Goal: Book appointment/travel/reservation

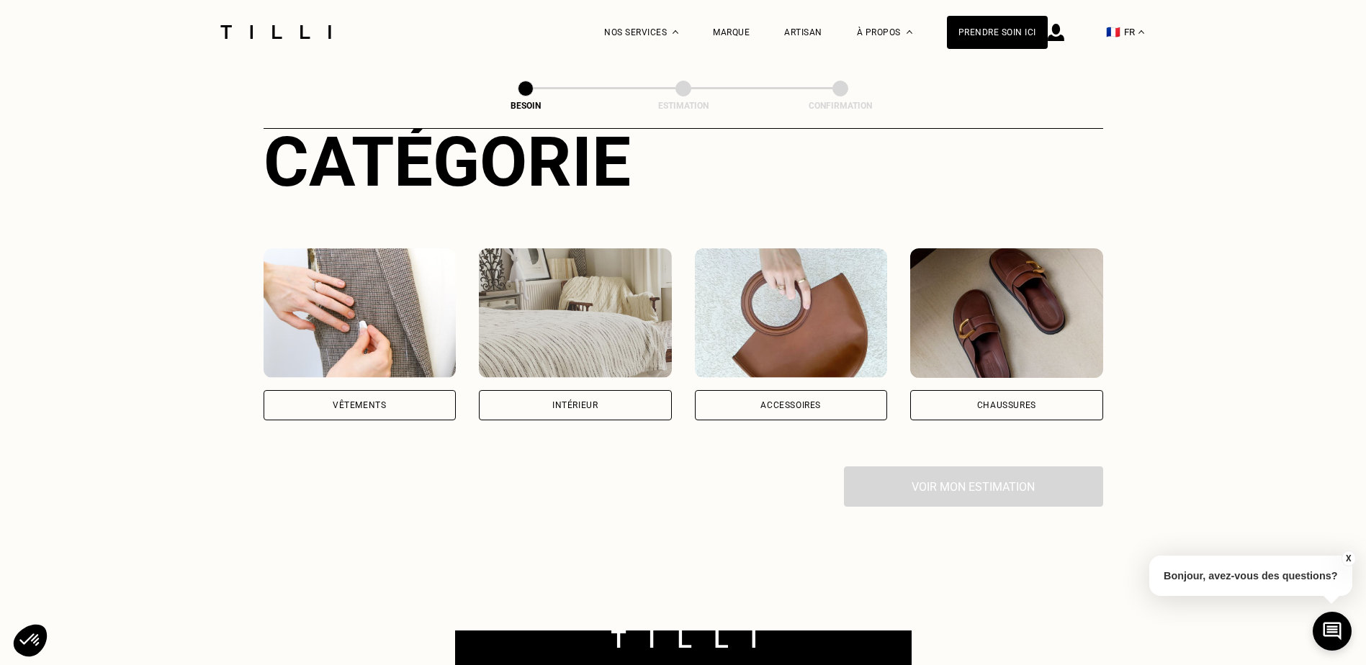
scroll to position [288, 0]
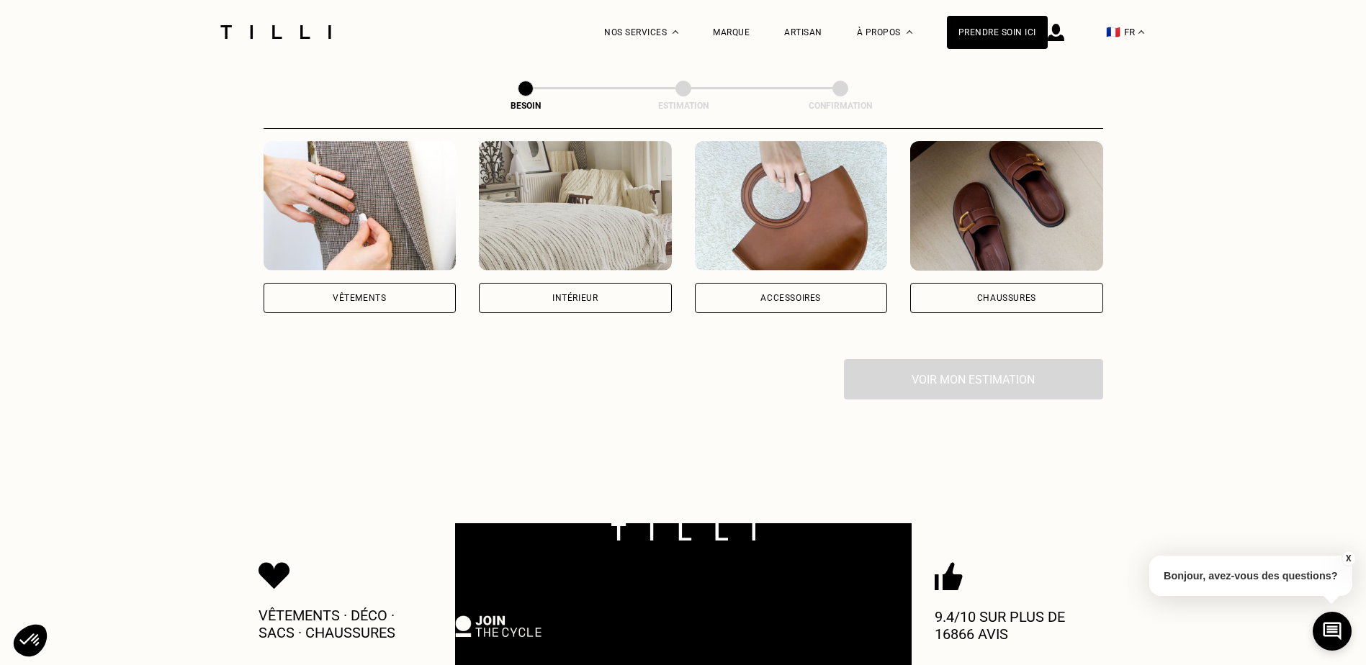
click at [407, 283] on div "Vêtements" at bounding box center [360, 298] width 193 height 30
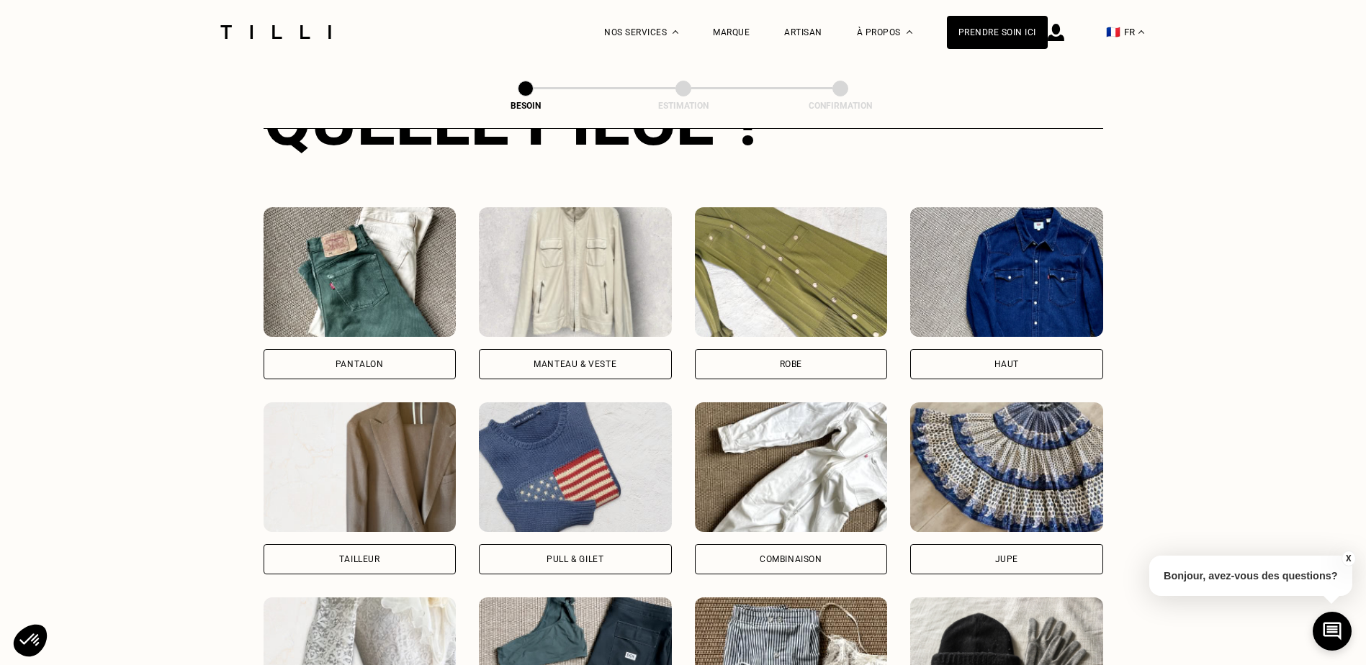
scroll to position [615, 0]
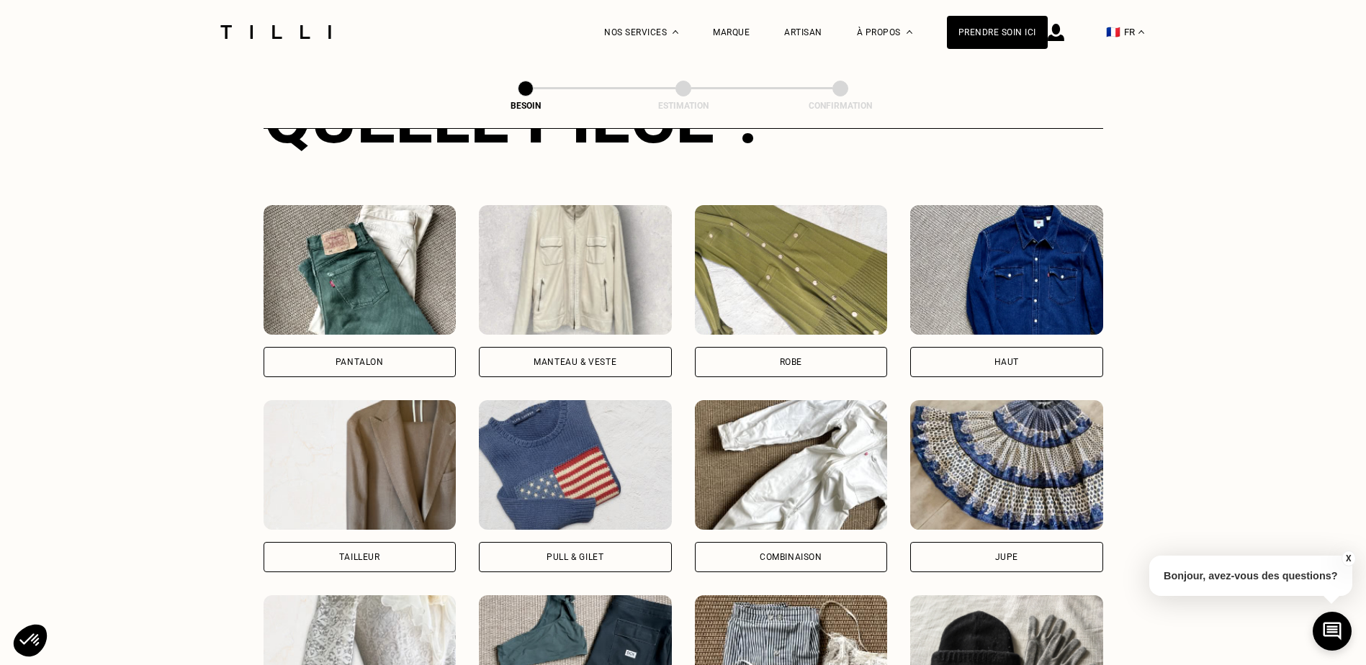
click at [395, 347] on div "Pantalon" at bounding box center [360, 362] width 193 height 30
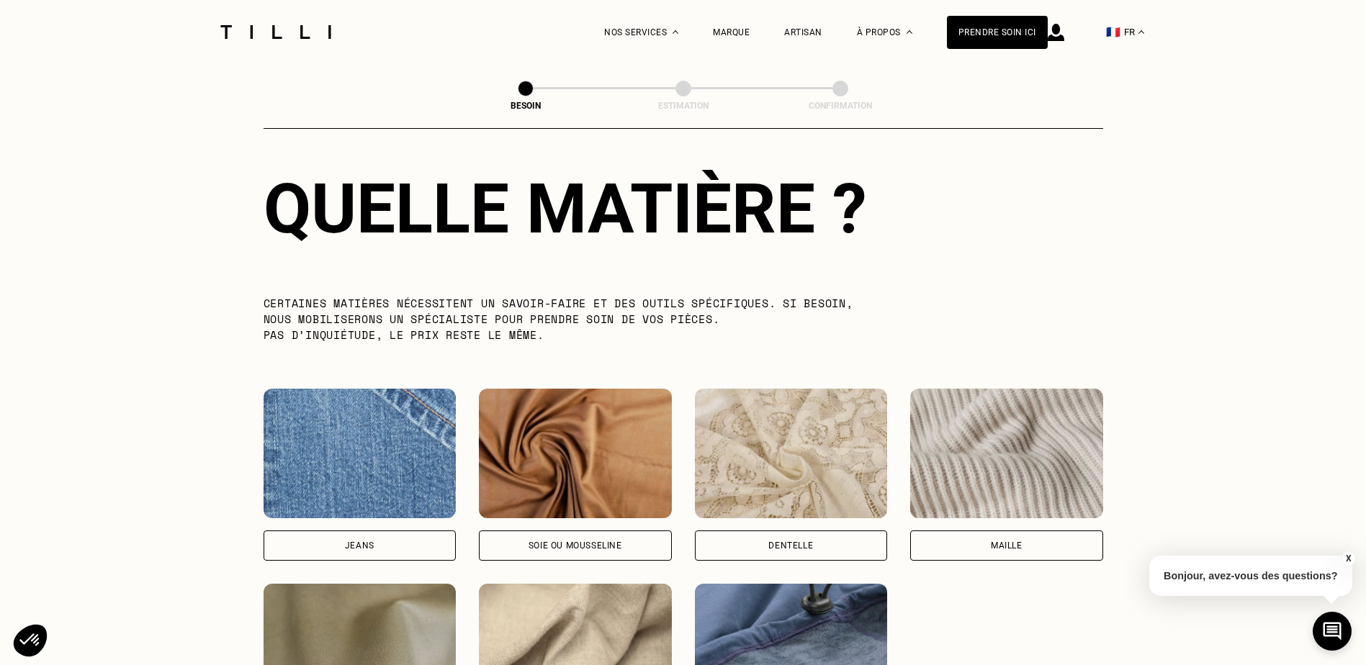
scroll to position [1470, 0]
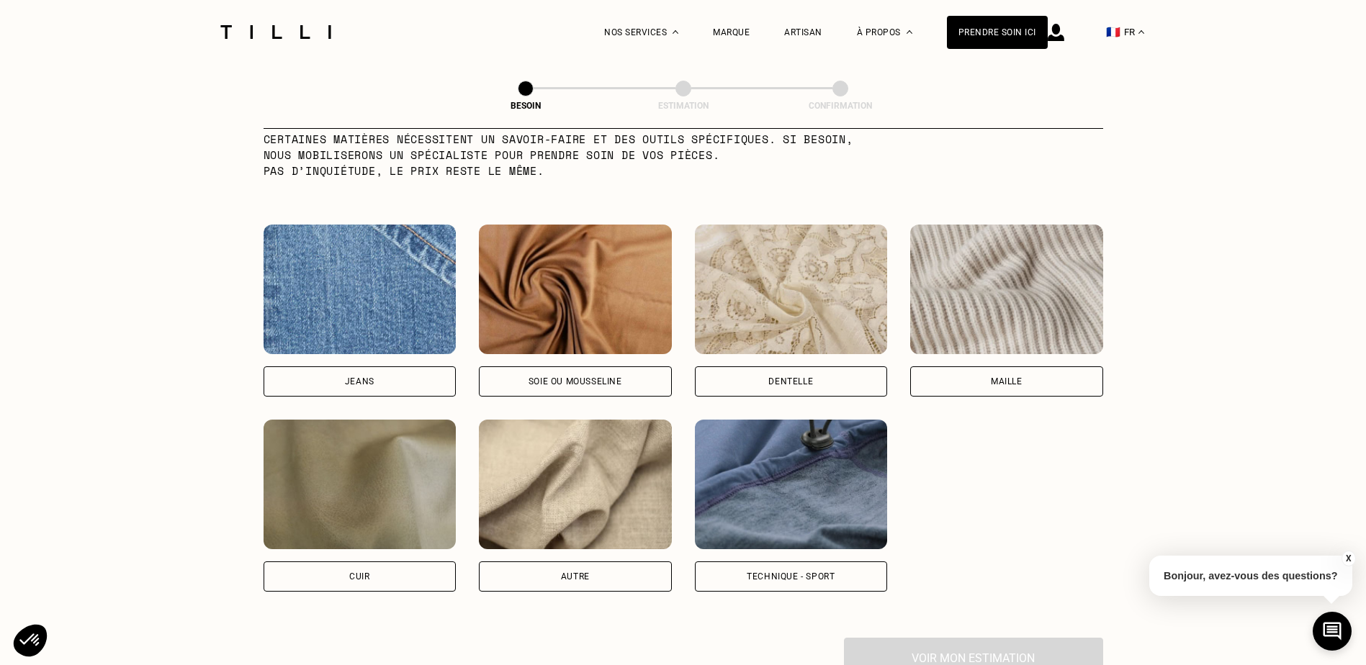
click at [374, 377] on div "Jeans" at bounding box center [360, 381] width 30 height 9
select select "FR"
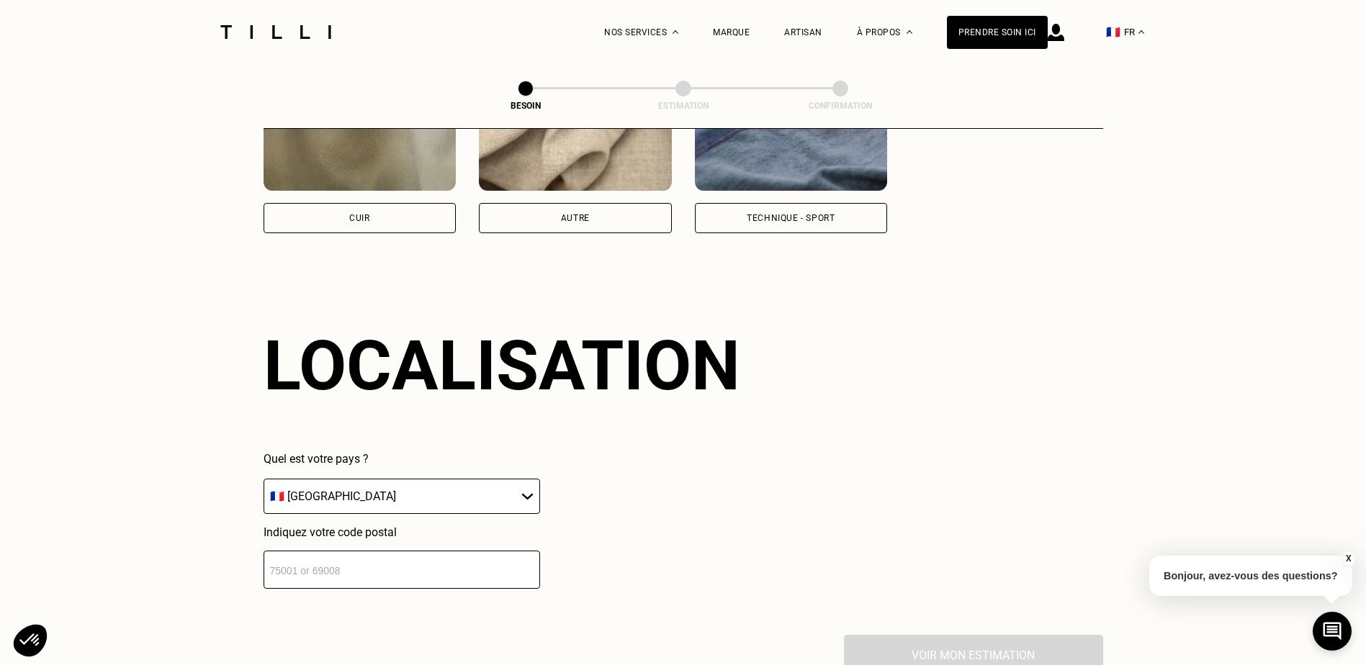
scroll to position [1936, 0]
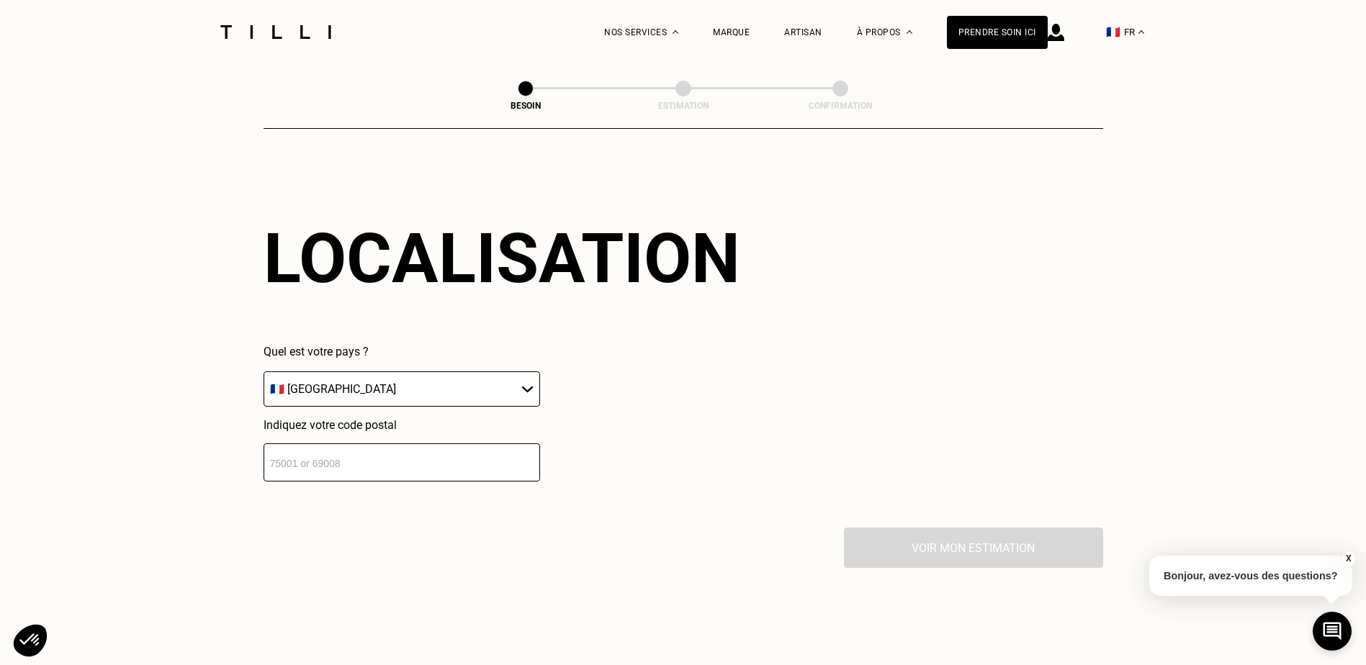
click at [389, 466] on input "number" at bounding box center [402, 463] width 277 height 38
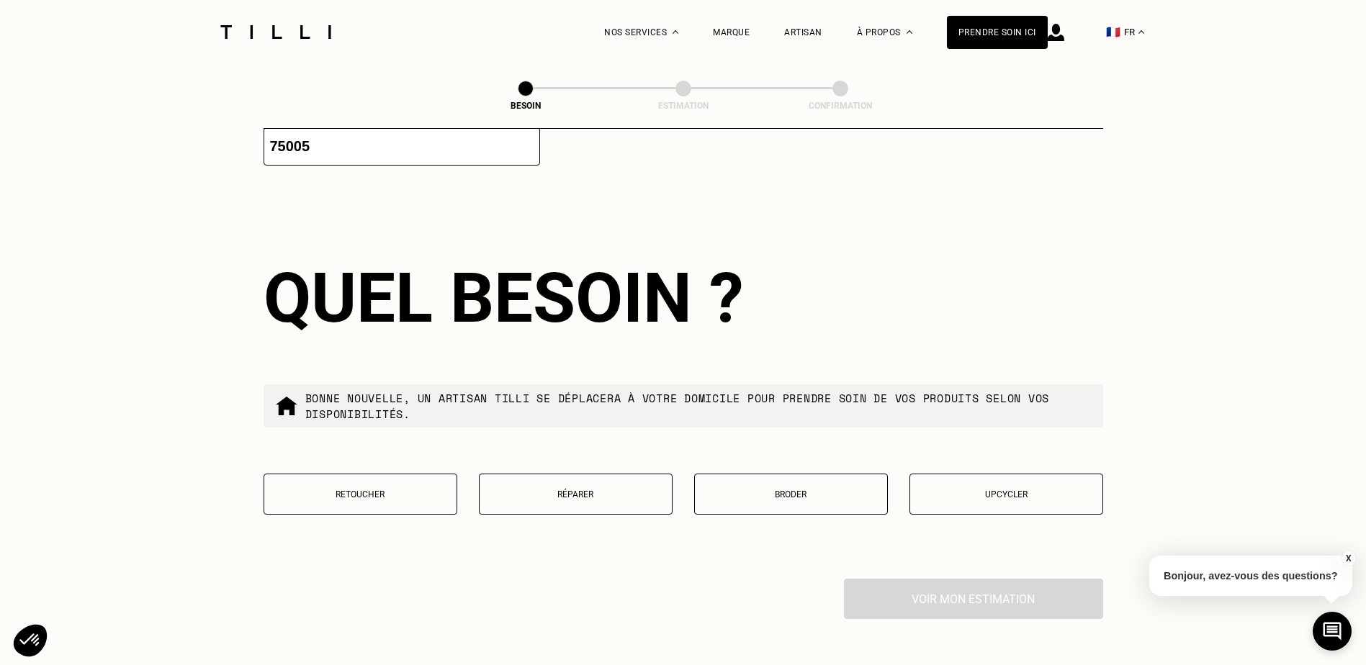
scroll to position [2294, 0]
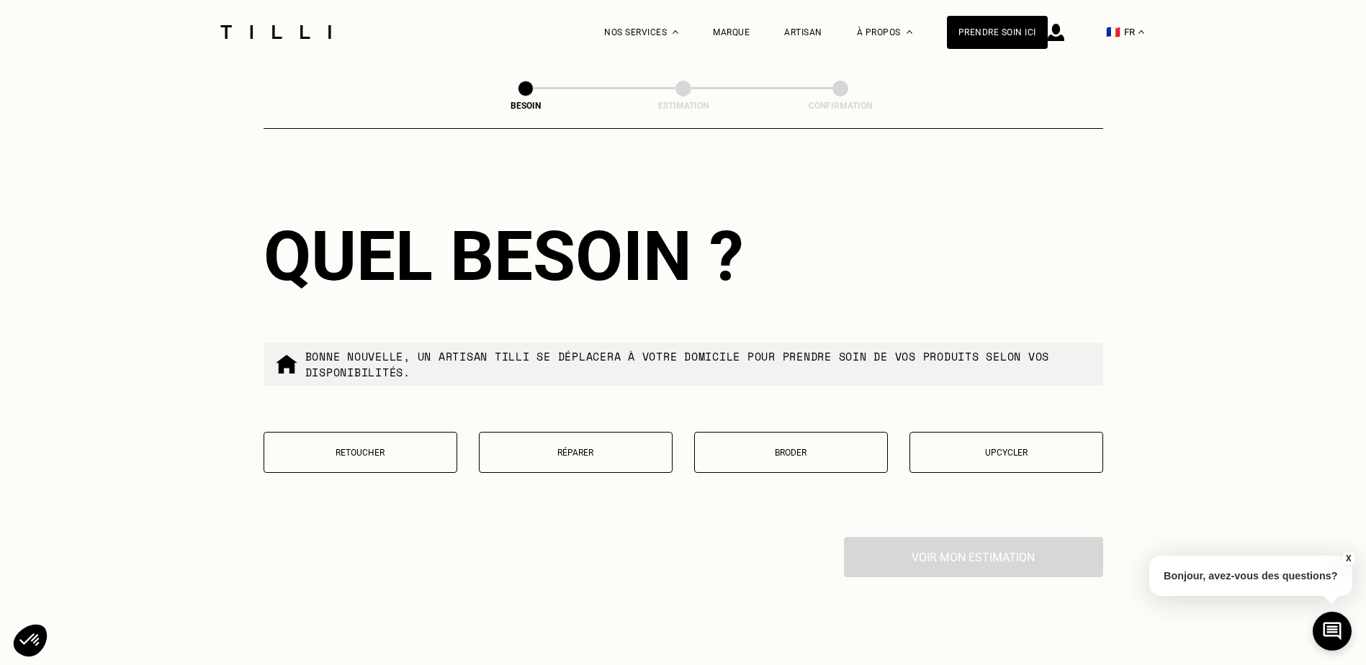
type input "75005"
click at [400, 457] on button "Retoucher" at bounding box center [361, 452] width 194 height 41
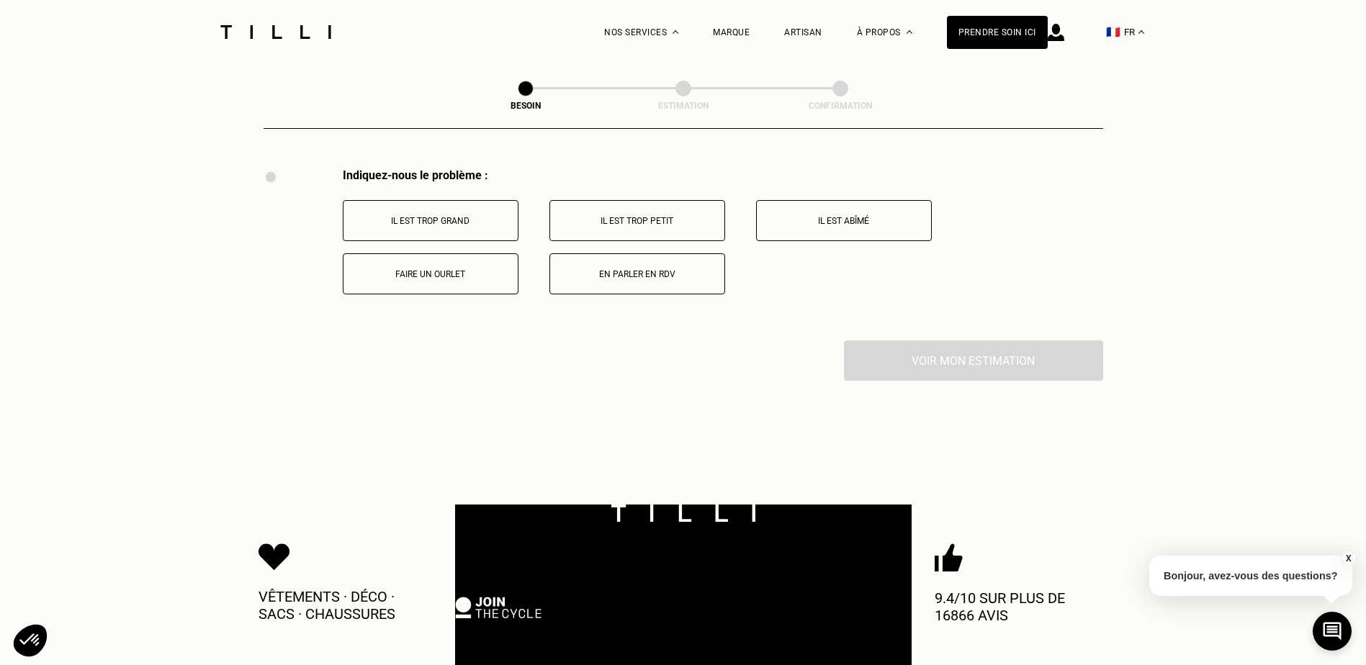
scroll to position [2663, 0]
click at [467, 215] on p "Il est trop grand" at bounding box center [431, 220] width 160 height 10
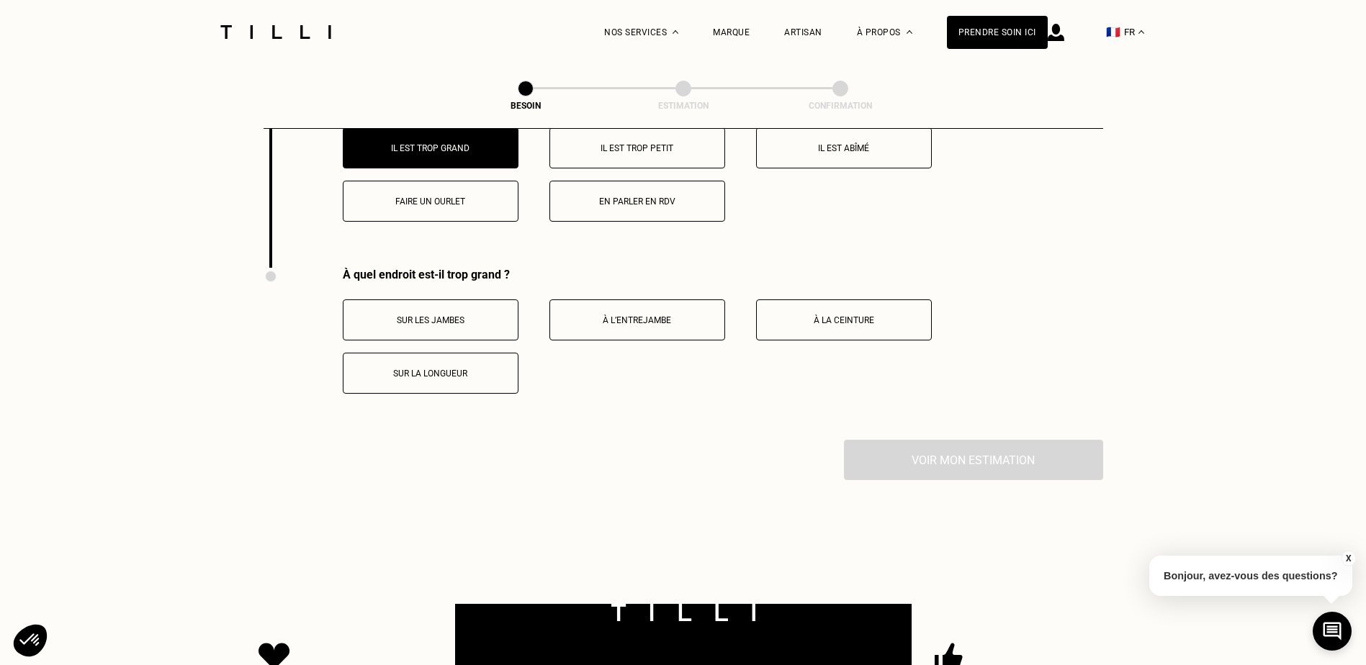
scroll to position [2836, 0]
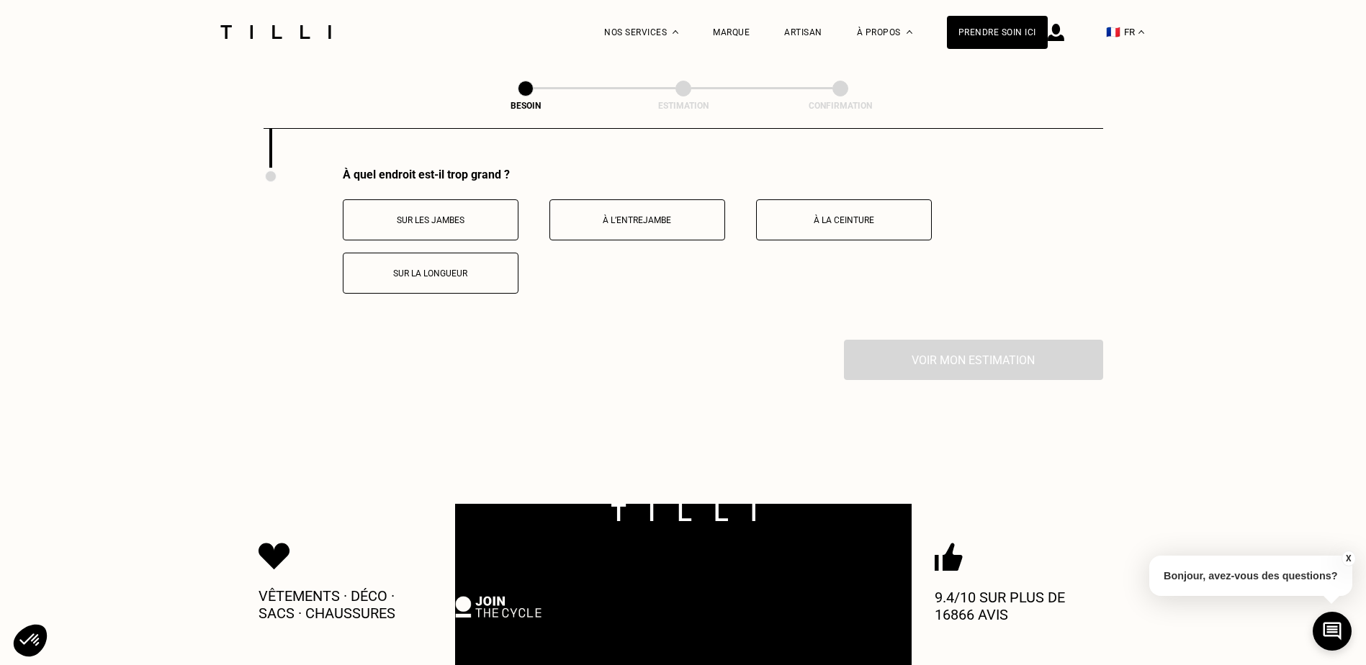
click at [488, 220] on button "Sur les jambes" at bounding box center [431, 219] width 176 height 41
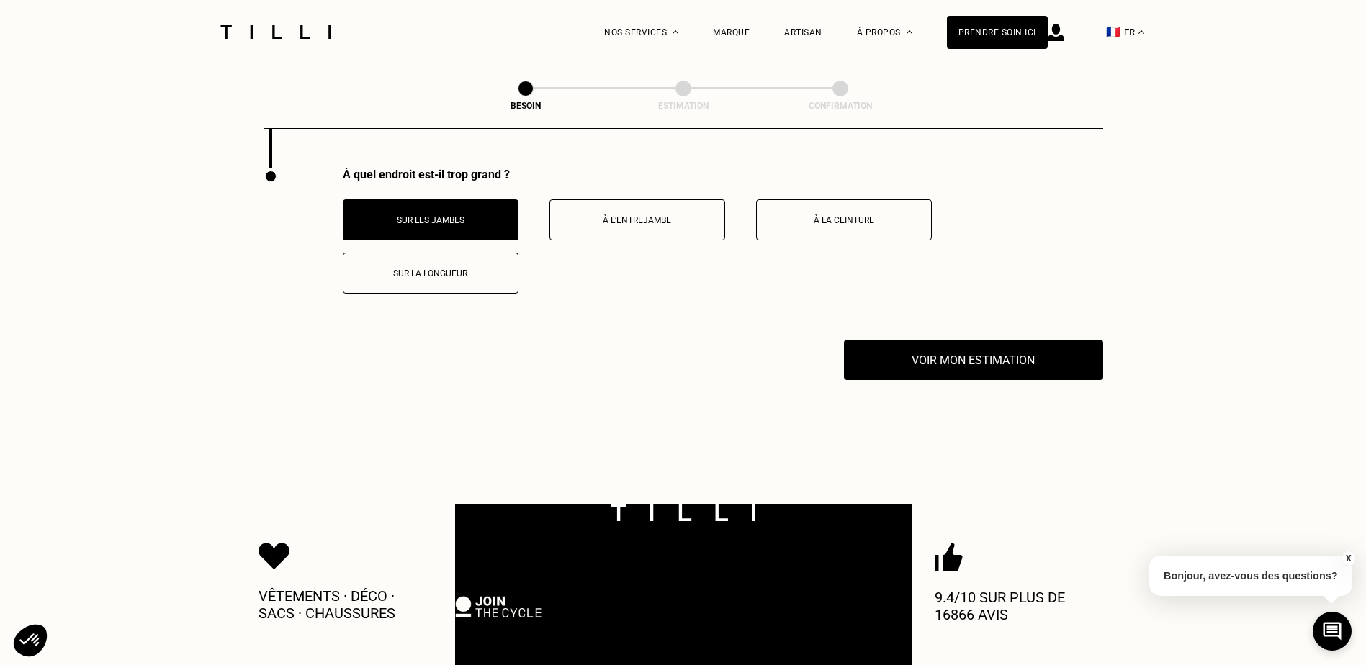
click at [670, 221] on button "À l’entrejambe" at bounding box center [637, 219] width 176 height 41
click at [827, 215] on p "À la ceinture" at bounding box center [844, 220] width 160 height 10
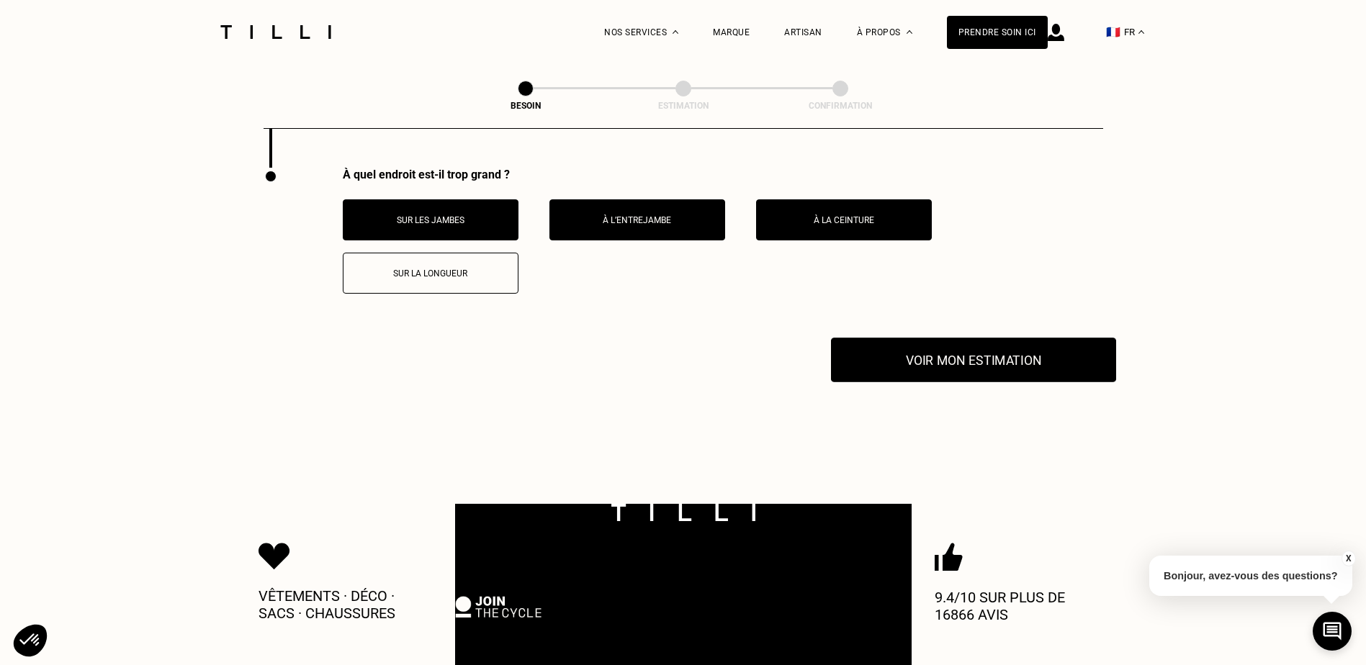
click at [1002, 359] on button "Voir mon estimation" at bounding box center [973, 360] width 285 height 45
